Goal: Book appointment/travel/reservation

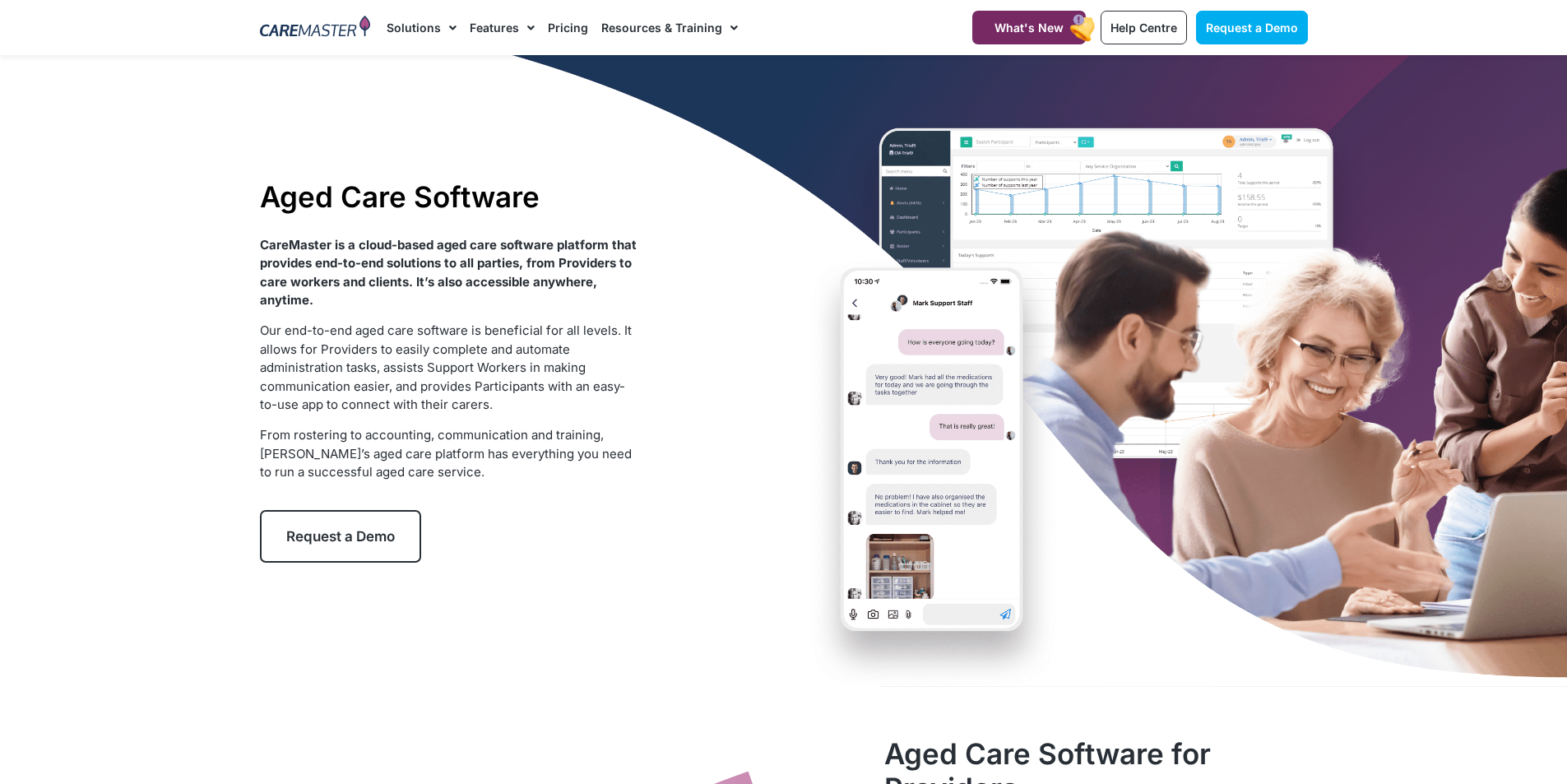
click at [946, 342] on div "Aged Care Software CareMaster is a cloud-based aged care software platform that…" at bounding box center [784, 370] width 1065 height 631
click at [343, 539] on span "Request a Demo" at bounding box center [341, 536] width 109 height 16
click at [1051, 32] on span "What's New" at bounding box center [1029, 28] width 69 height 14
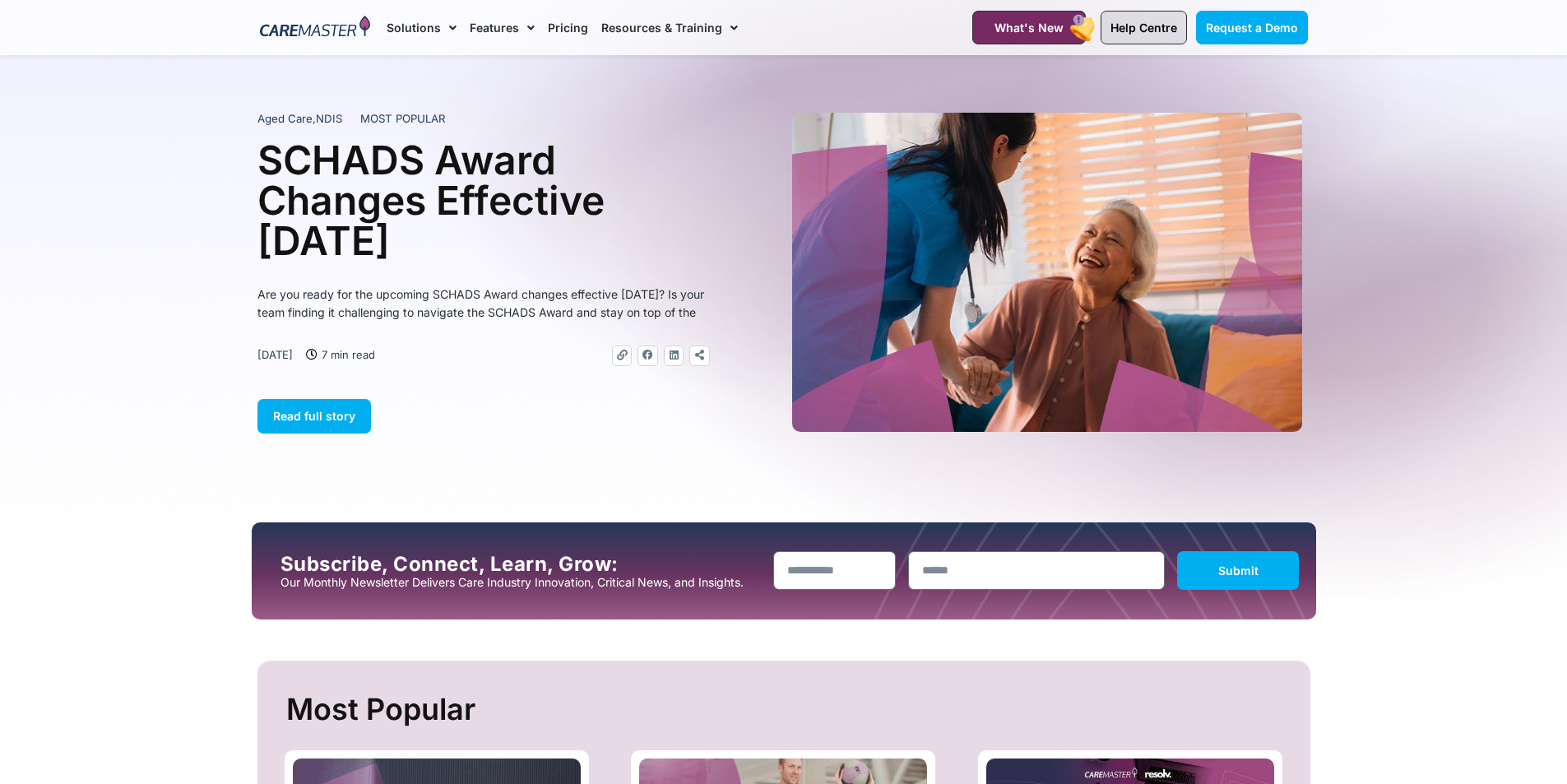
click at [1111, 22] on link "Help Centre" at bounding box center [1144, 28] width 86 height 34
click at [1224, 24] on span "Request a Demo" at bounding box center [1252, 28] width 93 height 14
